Goal: Complete application form

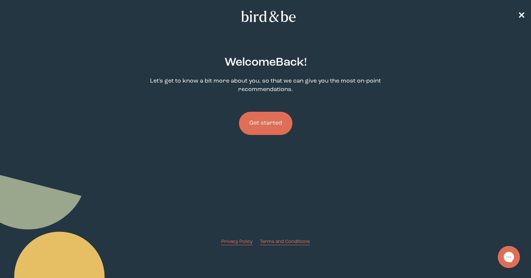
click at [277, 128] on button "Get started" at bounding box center [265, 123] width 53 height 23
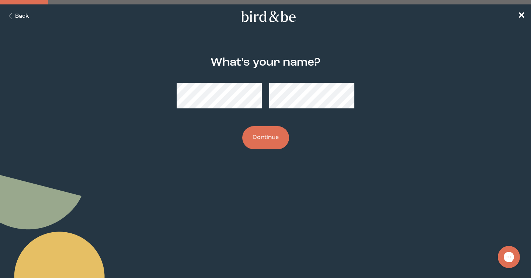
click at [271, 149] on button "Continue" at bounding box center [265, 137] width 47 height 23
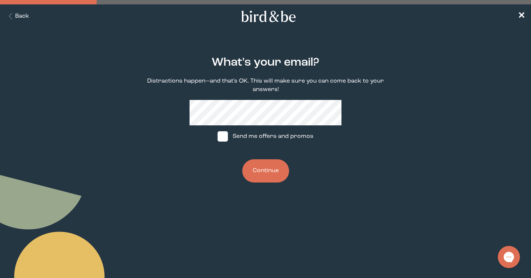
click at [271, 143] on label "Send me offers and promos" at bounding box center [265, 136] width 110 height 22
click at [217, 137] on input "Send me offers and promos" at bounding box center [217, 136] width 0 height 0
checkbox input "true"
click at [271, 178] on button "Continue" at bounding box center [265, 170] width 47 height 23
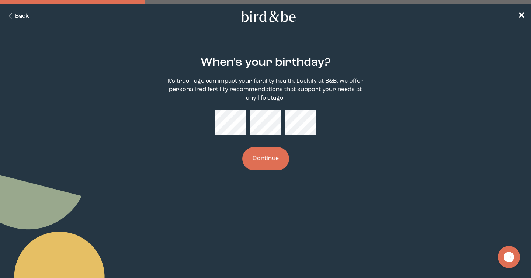
click at [269, 163] on button "Continue" at bounding box center [265, 158] width 47 height 23
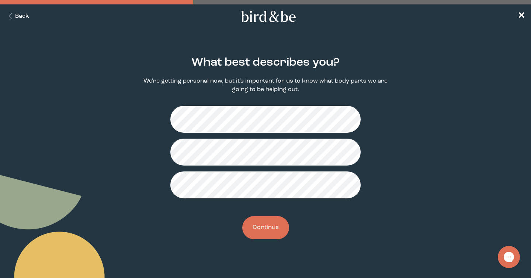
click at [267, 239] on button "Continue" at bounding box center [265, 227] width 47 height 23
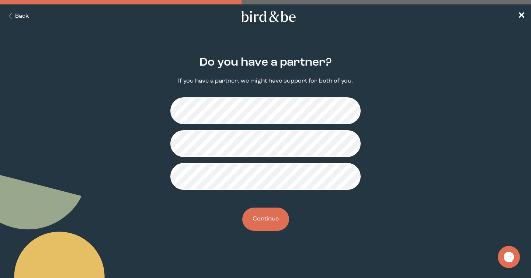
click at [267, 231] on button "Continue" at bounding box center [265, 219] width 47 height 23
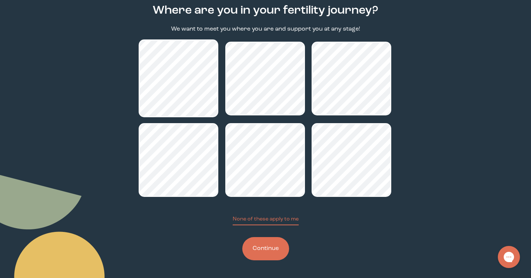
scroll to position [84, 0]
click at [271, 248] on button "Continue" at bounding box center [265, 248] width 47 height 23
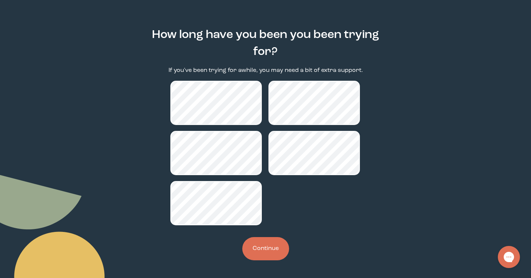
scroll to position [42, 0]
click at [261, 250] on button "Continue" at bounding box center [265, 248] width 47 height 23
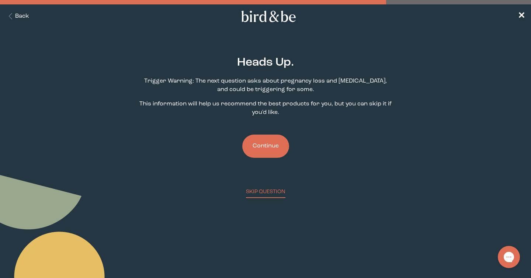
click at [261, 154] on button "Continue" at bounding box center [265, 146] width 47 height 23
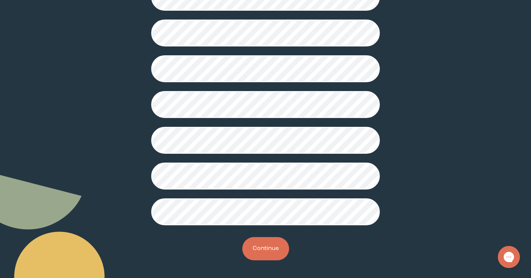
scroll to position [242, 0]
click at [267, 244] on button "Continue" at bounding box center [265, 248] width 47 height 23
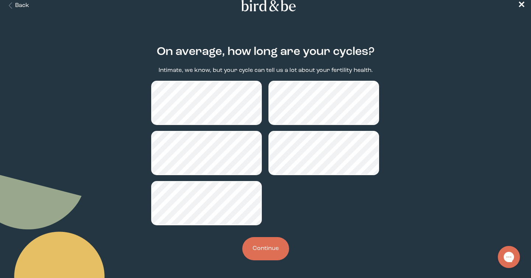
scroll to position [42, 0]
click at [275, 249] on button "Continue" at bounding box center [265, 248] width 47 height 23
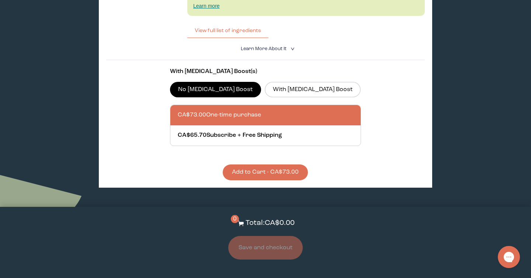
scroll to position [2016, 0]
